Goal: Task Accomplishment & Management: Use online tool/utility

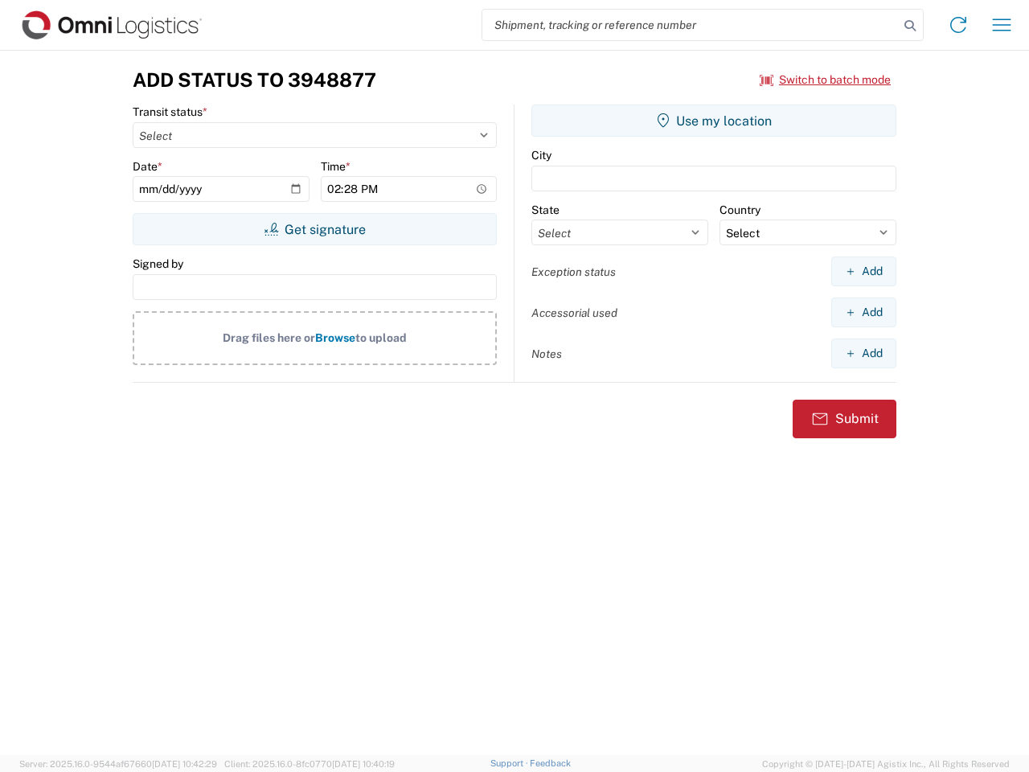
click at [690, 25] on input "search" at bounding box center [690, 25] width 416 height 31
click at [910, 26] on icon at bounding box center [910, 25] width 23 height 23
click at [958, 25] on icon at bounding box center [958, 25] width 26 height 26
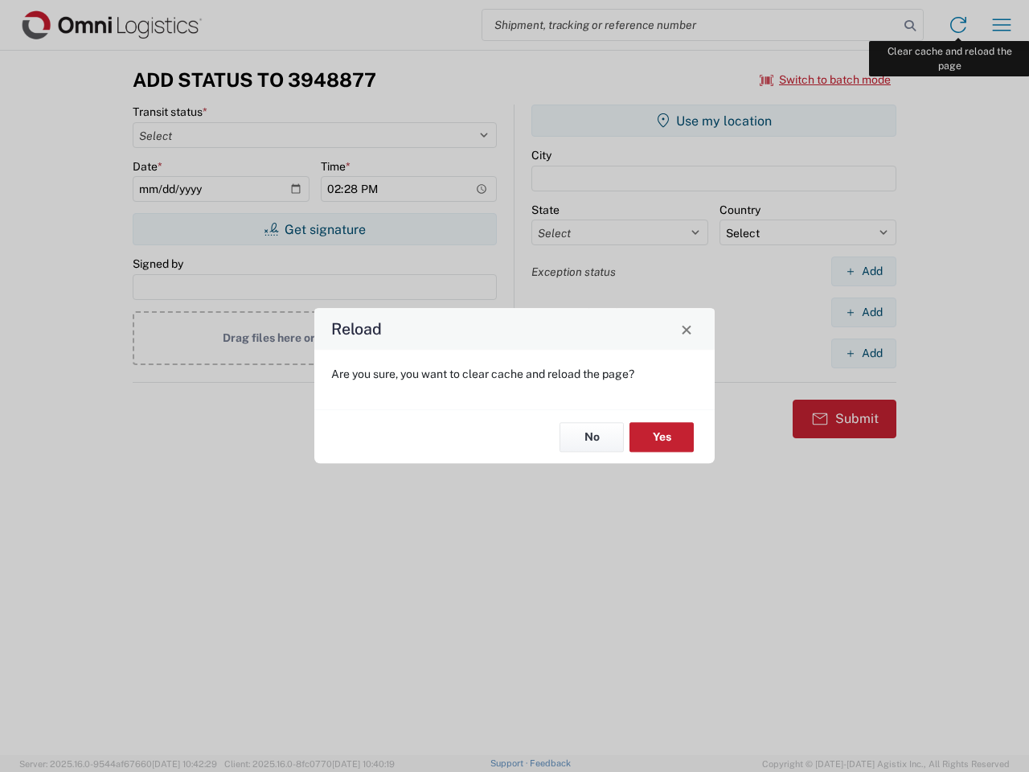
click at [1002, 25] on div "Reload Are you sure, you want to clear cache and reload the page? No Yes" at bounding box center [514, 386] width 1029 height 772
click at [826, 80] on div "Reload Are you sure, you want to clear cache and reload the page? No Yes" at bounding box center [514, 386] width 1029 height 772
click at [314, 229] on div "Reload Are you sure, you want to clear cache and reload the page? No Yes" at bounding box center [514, 386] width 1029 height 772
click at [714, 121] on div "Reload Are you sure, you want to clear cache and reload the page? No Yes" at bounding box center [514, 386] width 1029 height 772
click at [863, 271] on div "Reload Are you sure, you want to clear cache and reload the page? No Yes" at bounding box center [514, 386] width 1029 height 772
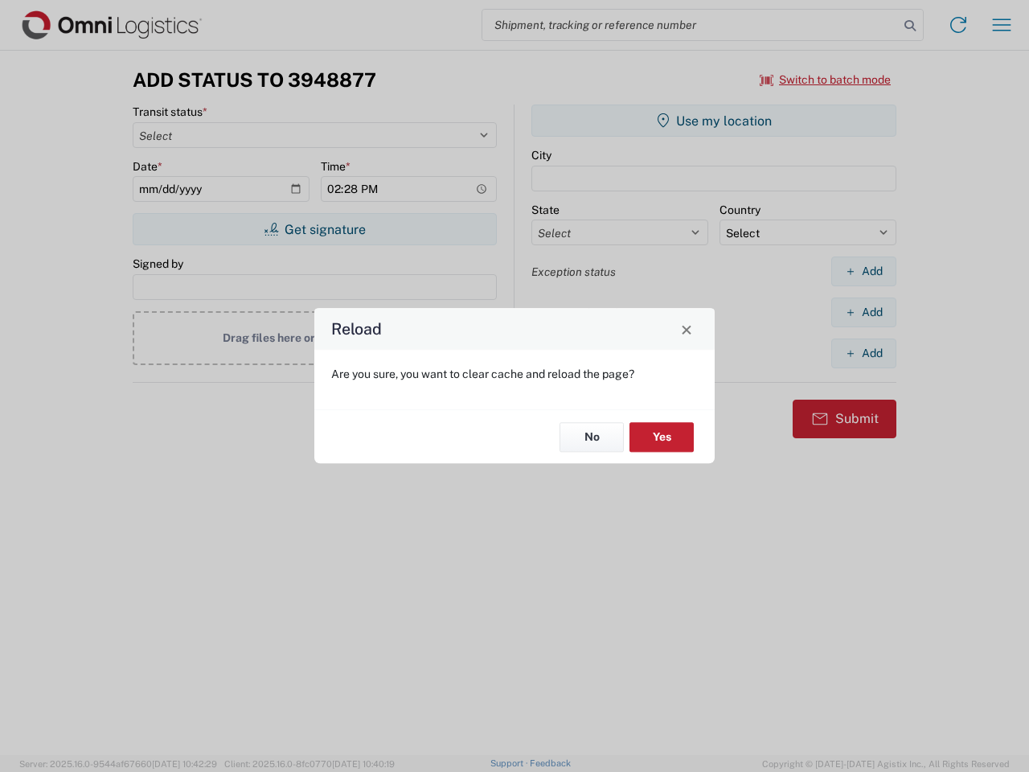
click at [863, 312] on div "Reload Are you sure, you want to clear cache and reload the page? No Yes" at bounding box center [514, 386] width 1029 height 772
click at [863, 353] on div "Reload Are you sure, you want to clear cache and reload the page? No Yes" at bounding box center [514, 386] width 1029 height 772
